Goal: Information Seeking & Learning: Check status

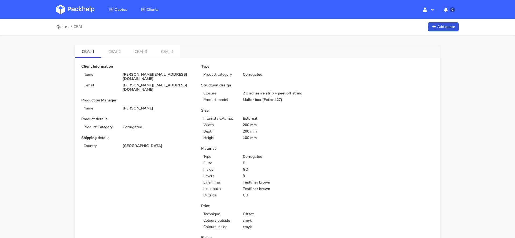
click at [79, 27] on span "CBAI" at bounding box center [78, 27] width 9 height 4
copy span "CBAI"
click at [166, 49] on link "CBAI-4" at bounding box center [167, 51] width 26 height 12
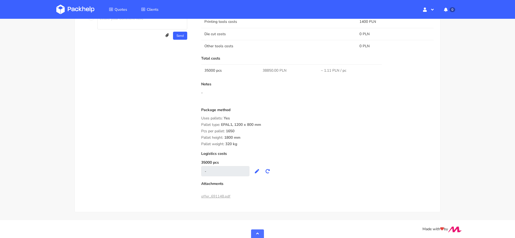
scroll to position [418, 0]
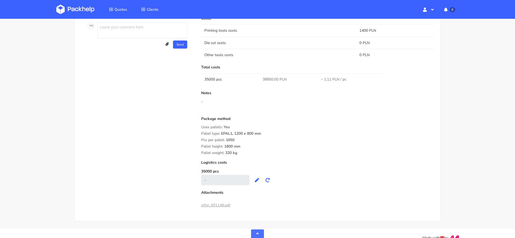
click at [270, 78] on span "38850.00 PLN" at bounding box center [275, 79] width 24 height 5
copy span "38850.00"
click at [312, 151] on div "Pallet weight: 320 kg" at bounding box center [317, 153] width 233 height 4
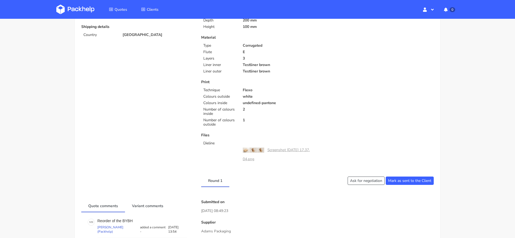
scroll to position [0, 0]
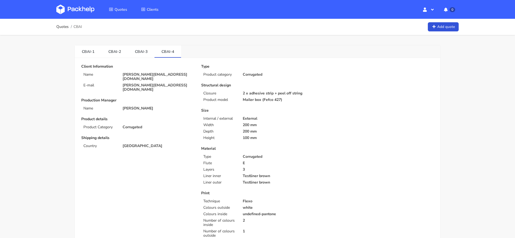
click at [138, 57] on li "CBAI-3" at bounding box center [141, 51] width 27 height 12
click at [143, 49] on link "CBAI-3" at bounding box center [141, 51] width 27 height 12
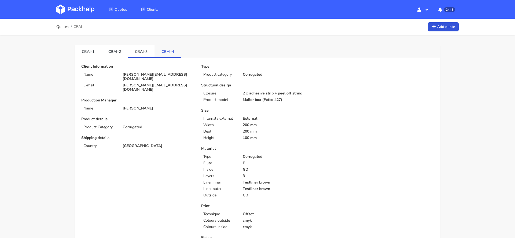
click at [164, 49] on link "CBAI-4" at bounding box center [168, 51] width 27 height 12
click at [79, 25] on span "CBAJ" at bounding box center [78, 27] width 9 height 4
copy span "CBAJ"
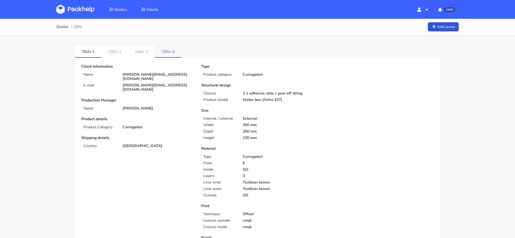
click at [163, 48] on link "CBAJ-4" at bounding box center [168, 51] width 27 height 12
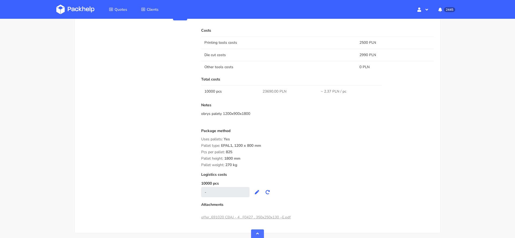
scroll to position [468, 0]
click at [267, 94] on span "23690.00 PLN" at bounding box center [275, 92] width 24 height 5
copy span "23690.00"
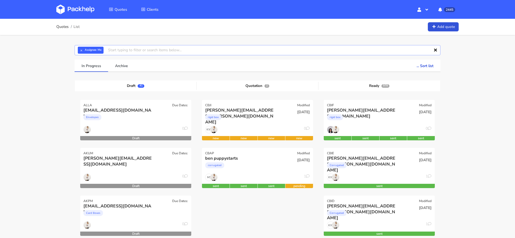
click at [165, 50] on input "text" at bounding box center [258, 50] width 366 height 10
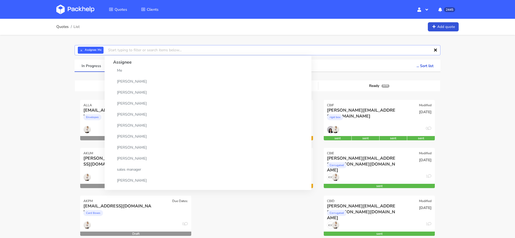
paste input "CBFV"
type input "CBFV"
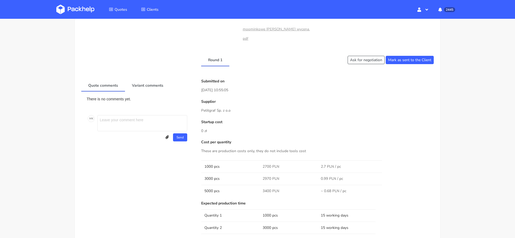
scroll to position [551, 0]
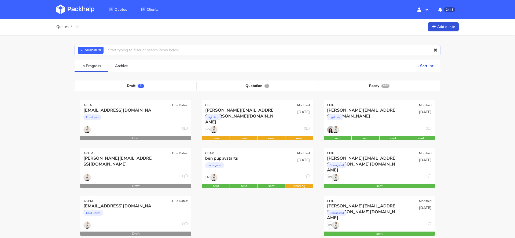
click at [201, 46] on input "text" at bounding box center [258, 50] width 366 height 10
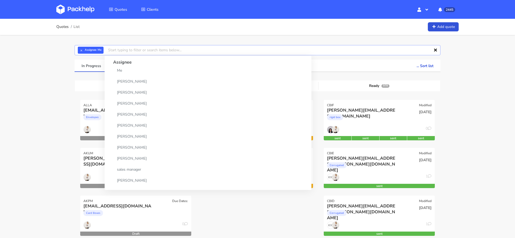
paste input "CBBK"
type input "CBBK"
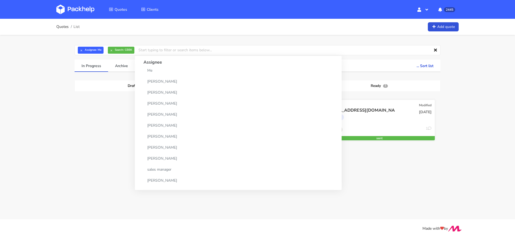
click at [372, 123] on div "Rigid box" at bounding box center [362, 118] width 71 height 11
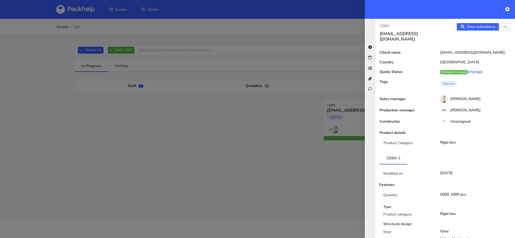
scroll to position [328, 0]
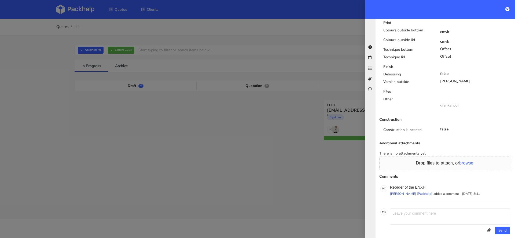
click at [125, 49] on div at bounding box center [257, 119] width 515 height 238
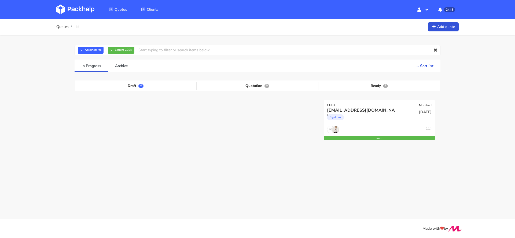
click at [77, 4] on link at bounding box center [79, 10] width 46 height 16
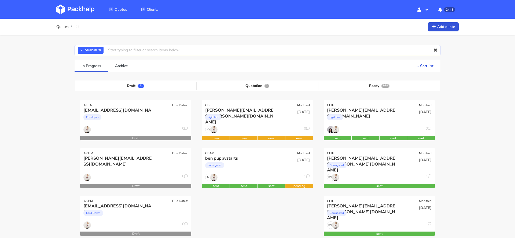
click at [136, 54] on input "text" at bounding box center [258, 50] width 366 height 10
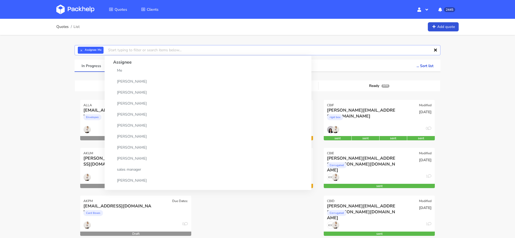
paste input "530977388"
type input "530977388"
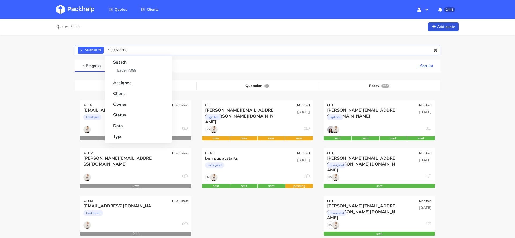
click at [133, 50] on input "530977388" at bounding box center [258, 50] width 366 height 10
drag, startPoint x: 133, startPoint y: 50, endPoint x: 66, endPoint y: 50, distance: 66.5
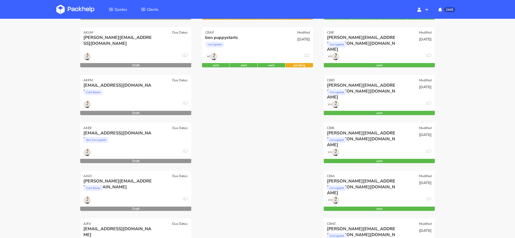
scroll to position [124, 0]
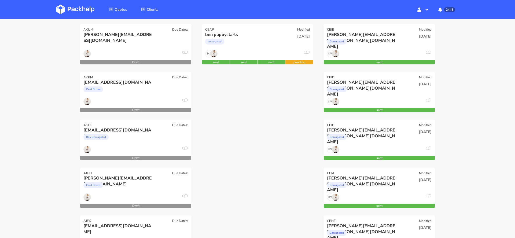
click at [245, 193] on div "CBJI Modified [PERSON_NAME][EMAIL_ADDRESS][PERSON_NAME][DOMAIN_NAME] rigid box …" at bounding box center [258, 215] width 122 height 479
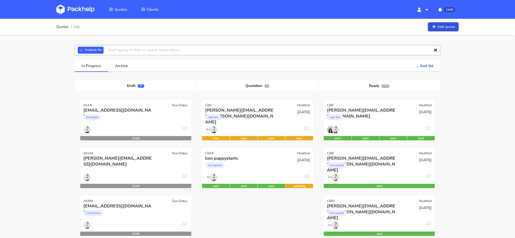
click at [146, 51] on input "text" at bounding box center [258, 50] width 366 height 10
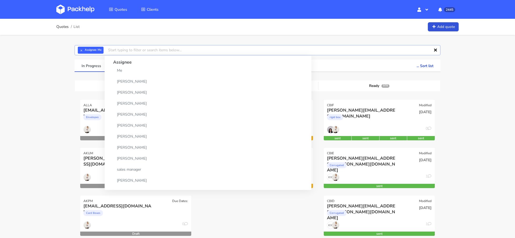
paste input "CBFV"
type input "CBFV"
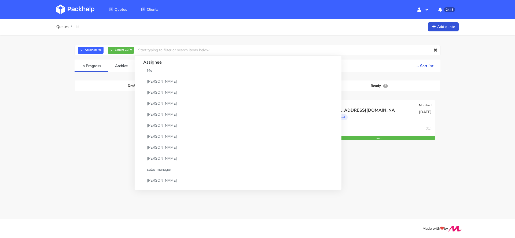
click at [375, 175] on div "In Progress Archive ... Sort list Last added From old to new Last updated Estim…" at bounding box center [258, 119] width 366 height 119
click at [385, 125] on div "[EMAIL_ADDRESS][DOMAIN_NAME] cartonboard" at bounding box center [360, 116] width 75 height 18
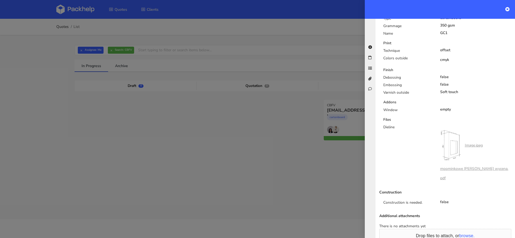
scroll to position [272, 0]
click at [463, 164] on link "moominkowe pudełko wycena.pdf" at bounding box center [474, 171] width 68 height 14
click at [476, 141] on link "Image.jpeg" at bounding box center [474, 143] width 18 height 5
click at [185, 116] on div at bounding box center [257, 119] width 515 height 238
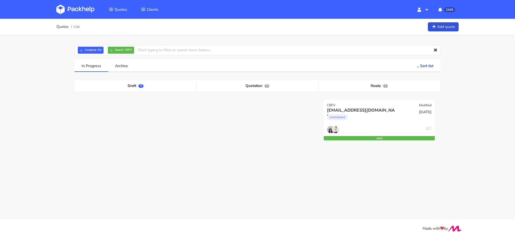
click at [65, 12] on img at bounding box center [75, 10] width 38 height 10
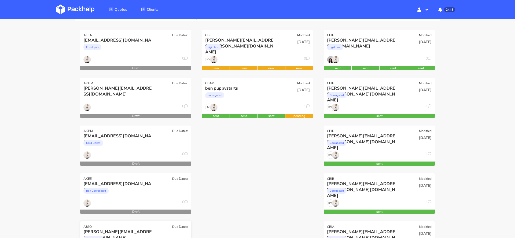
scroll to position [87, 0]
